Goal: Transaction & Acquisition: Purchase product/service

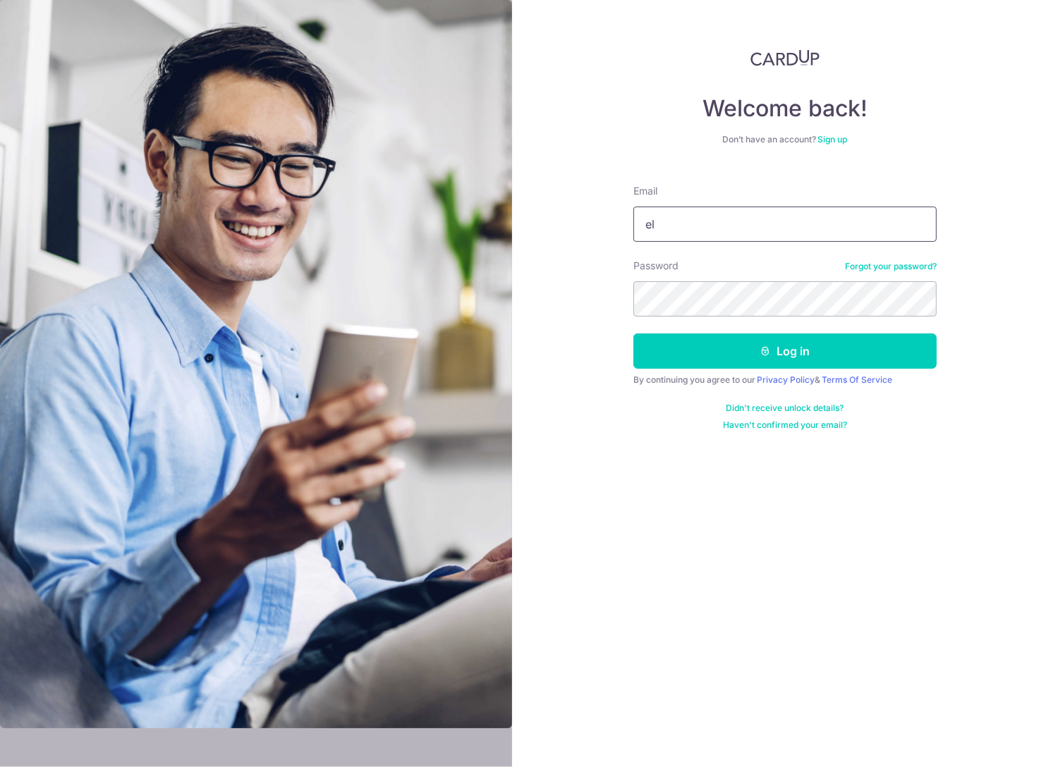
type input "e"
type input "f"
type input "[EMAIL_ADDRESS][PERSON_NAME][DOMAIN_NAME]"
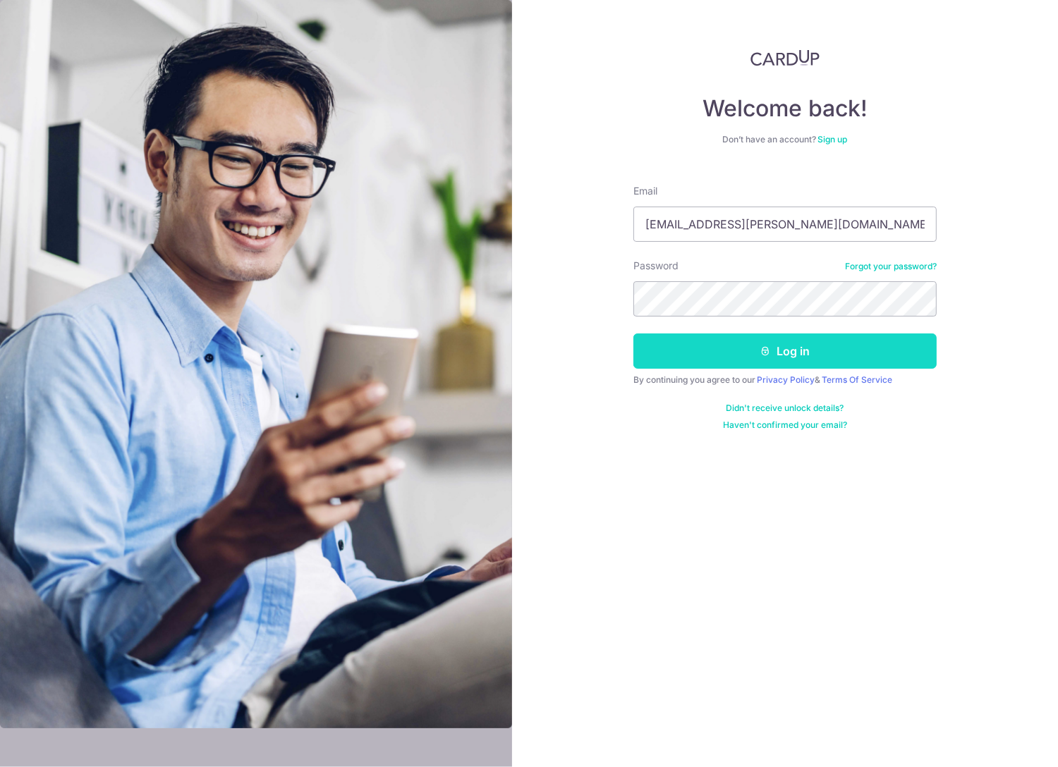
click at [690, 353] on button "Log in" at bounding box center [784, 351] width 303 height 35
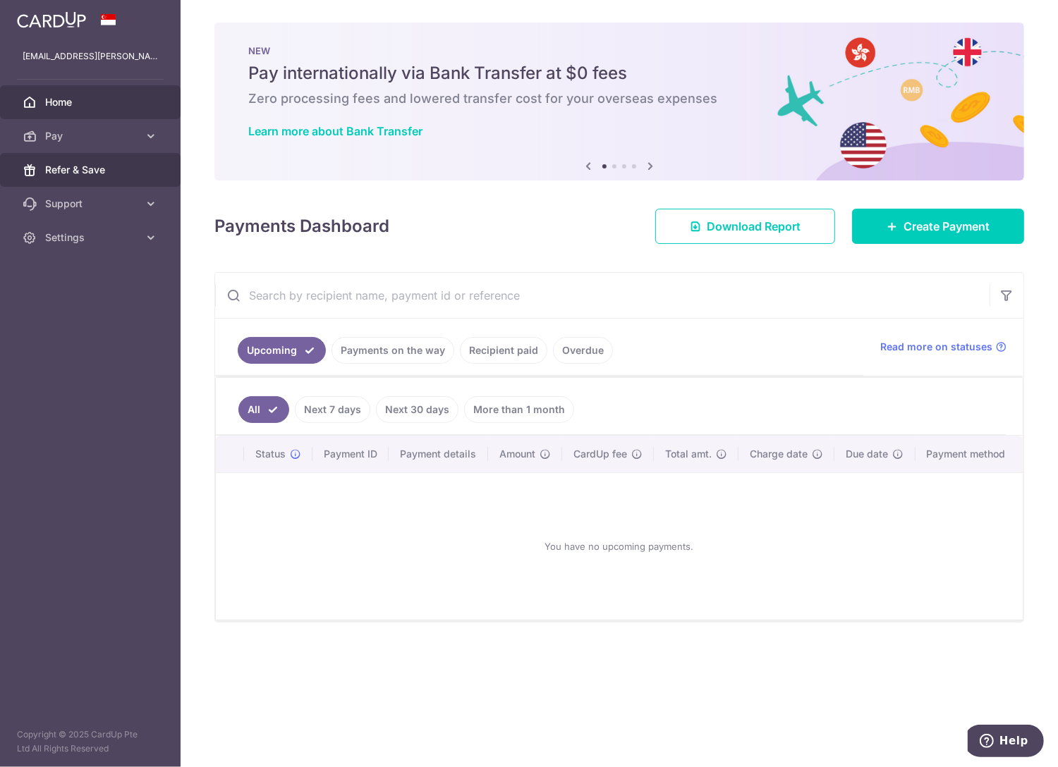
click at [71, 169] on span "Refer & Save" at bounding box center [91, 170] width 93 height 14
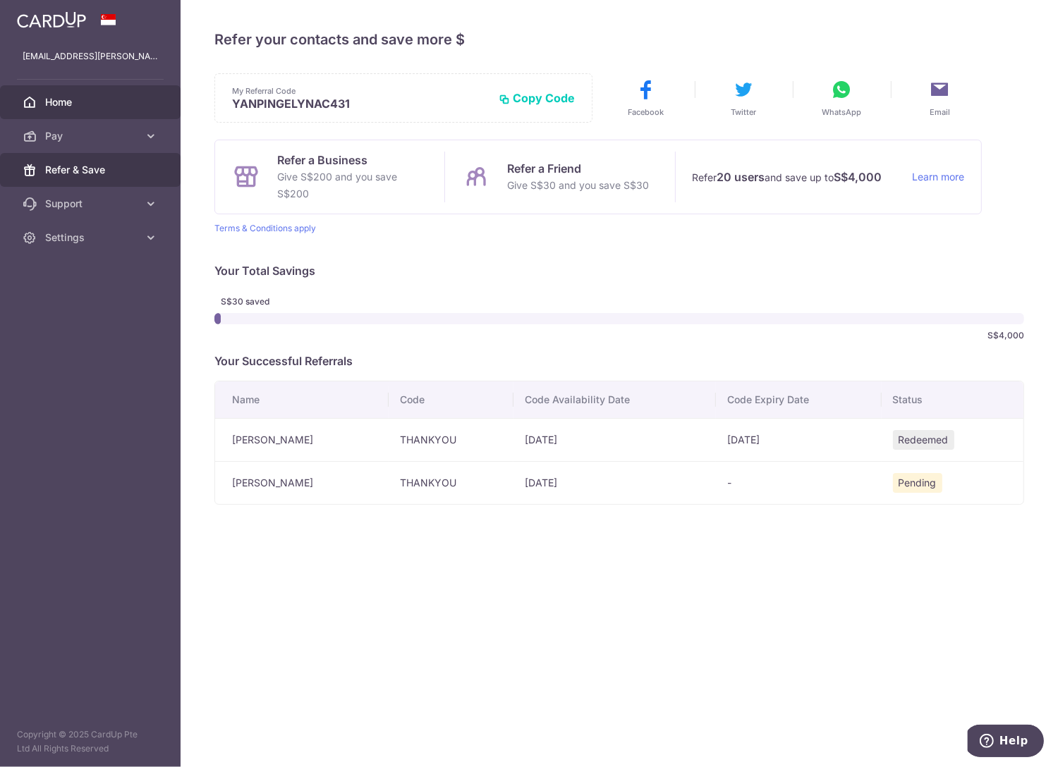
click at [65, 100] on span "Home" at bounding box center [91, 102] width 93 height 14
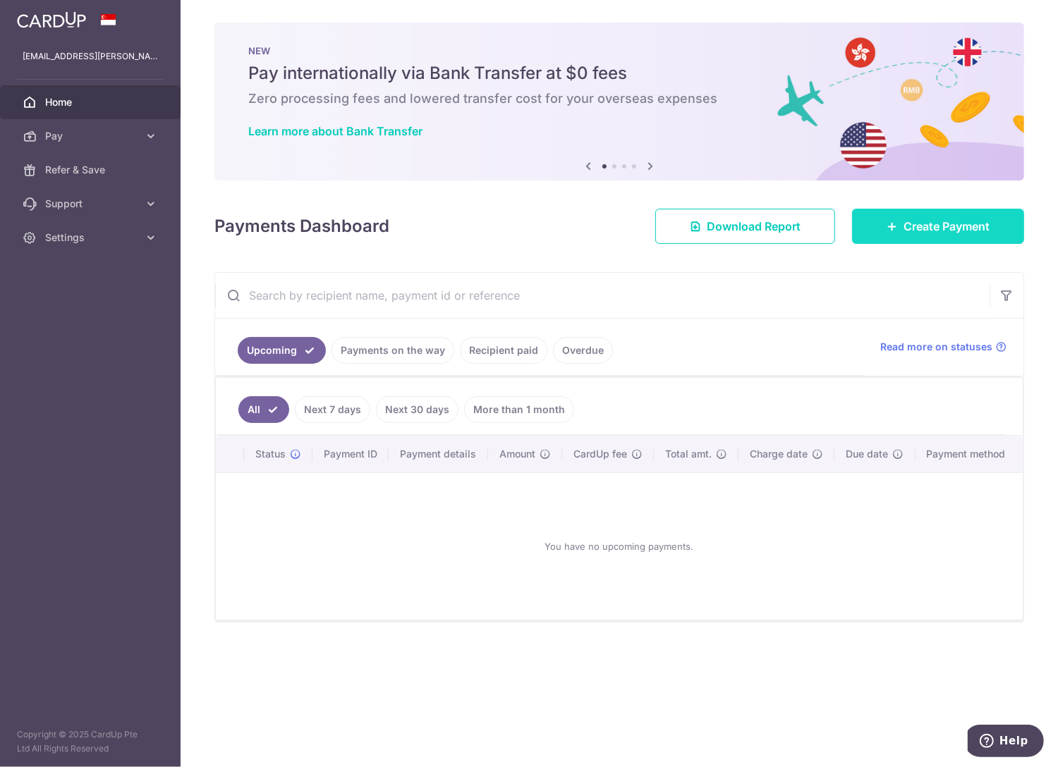
click at [904, 216] on link "Create Payment" at bounding box center [938, 226] width 172 height 35
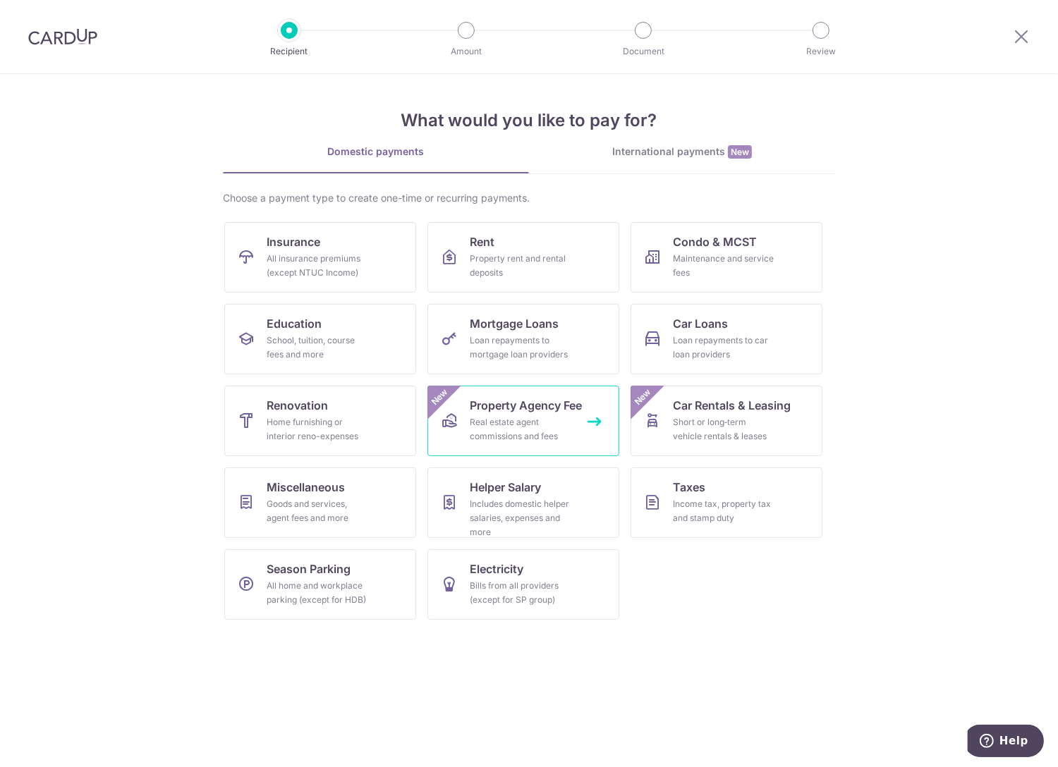
click at [529, 436] on div "Real estate agent commissions and fees" at bounding box center [521, 429] width 102 height 28
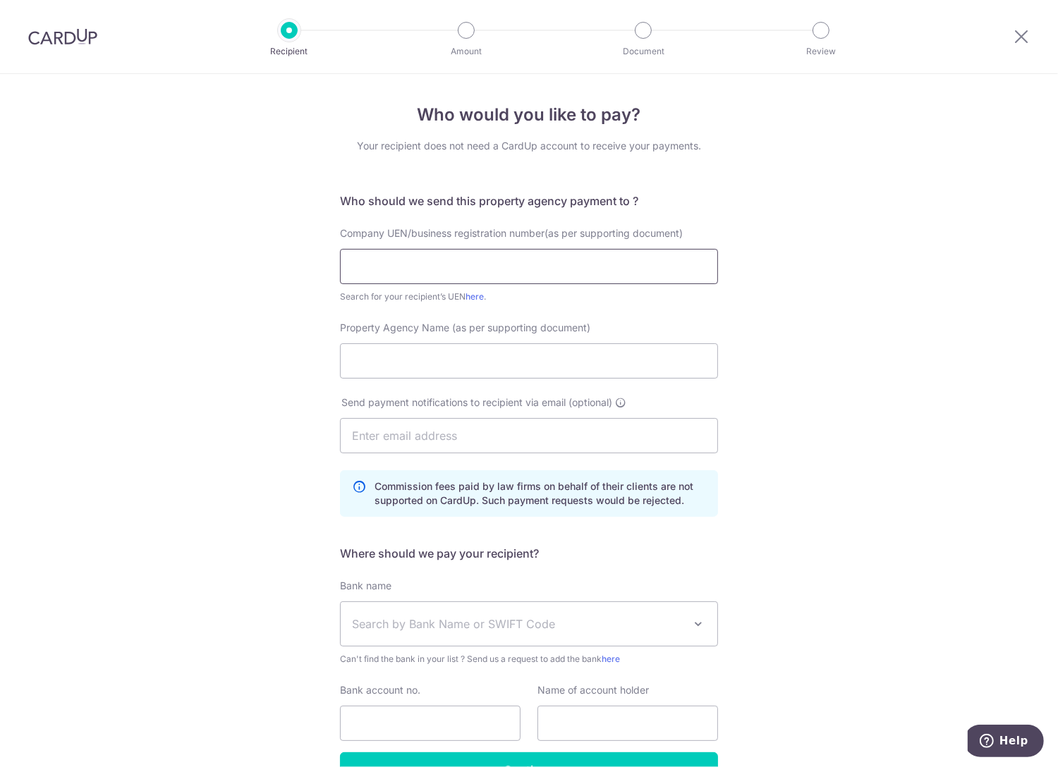
click at [445, 270] on input "text" at bounding box center [529, 266] width 378 height 35
click at [1020, 37] on icon at bounding box center [1021, 37] width 17 height 18
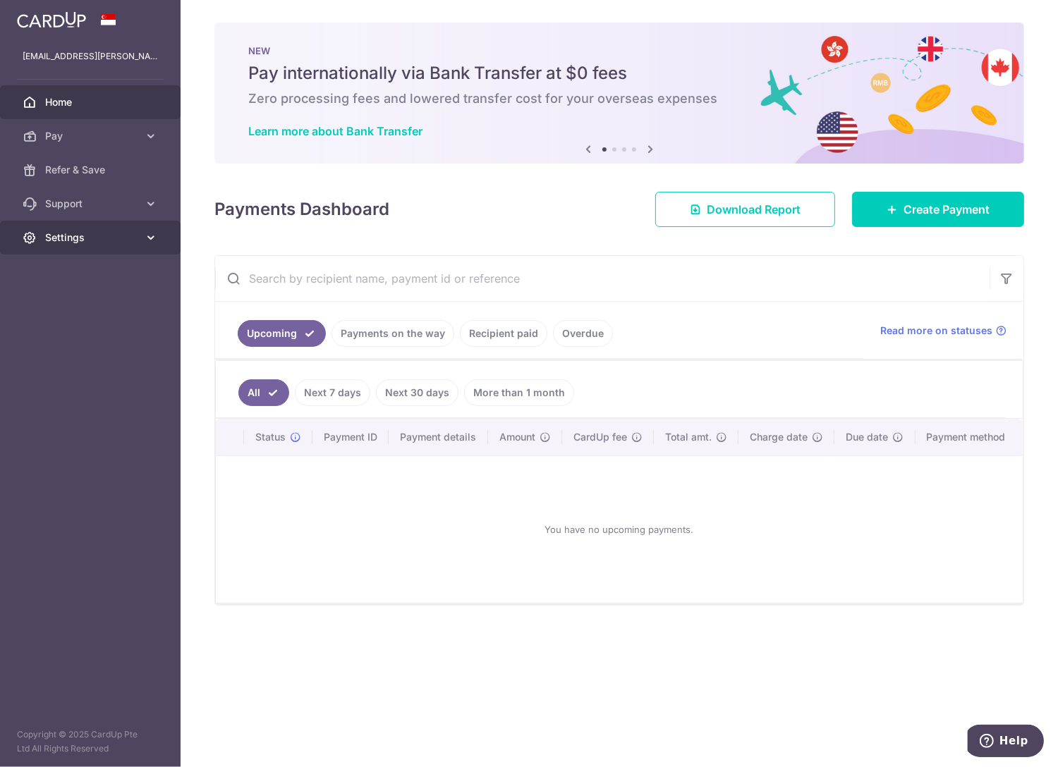
click at [102, 234] on span "Settings" at bounding box center [91, 238] width 93 height 14
click at [101, 305] on span "Logout" at bounding box center [91, 305] width 93 height 14
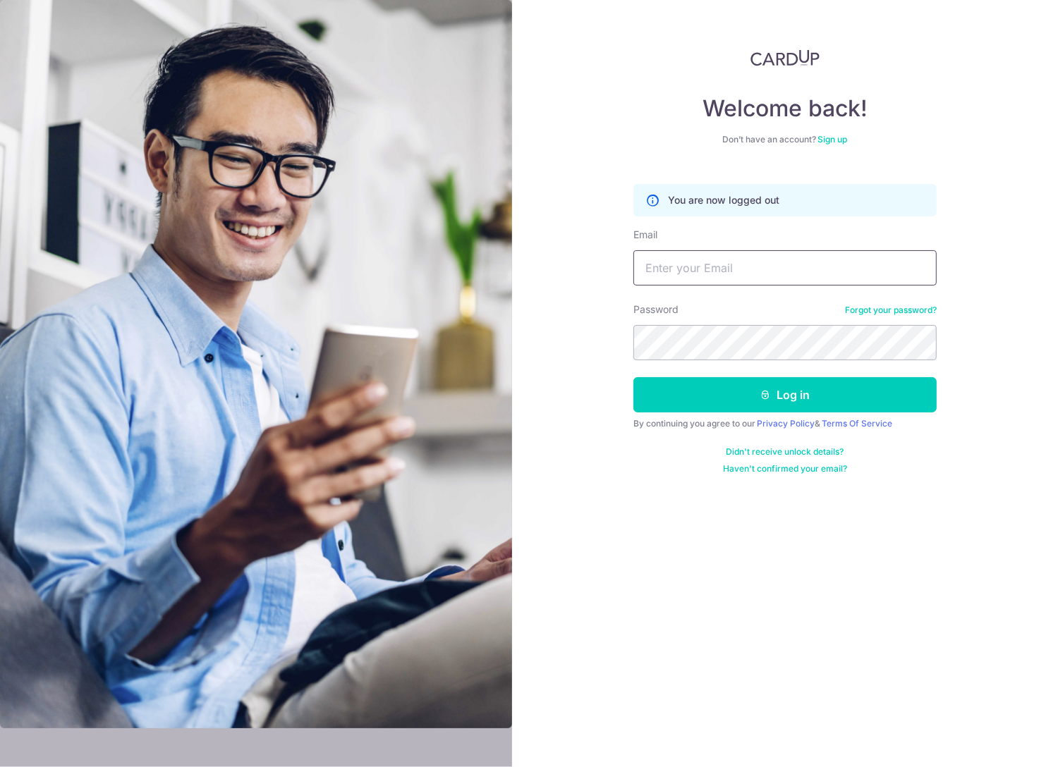
click at [666, 267] on input "Email" at bounding box center [784, 267] width 303 height 35
type input "[EMAIL_ADDRESS][DOMAIN_NAME]"
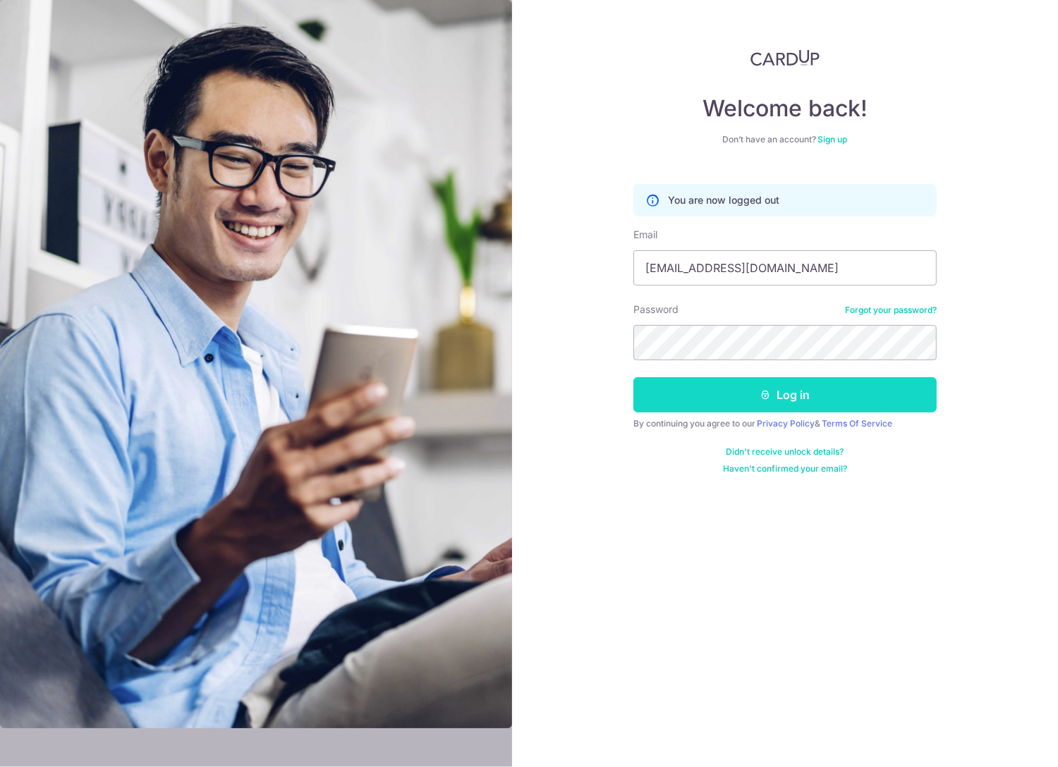
click at [671, 396] on button "Log in" at bounding box center [784, 394] width 303 height 35
